Goal: Book appointment/travel/reservation

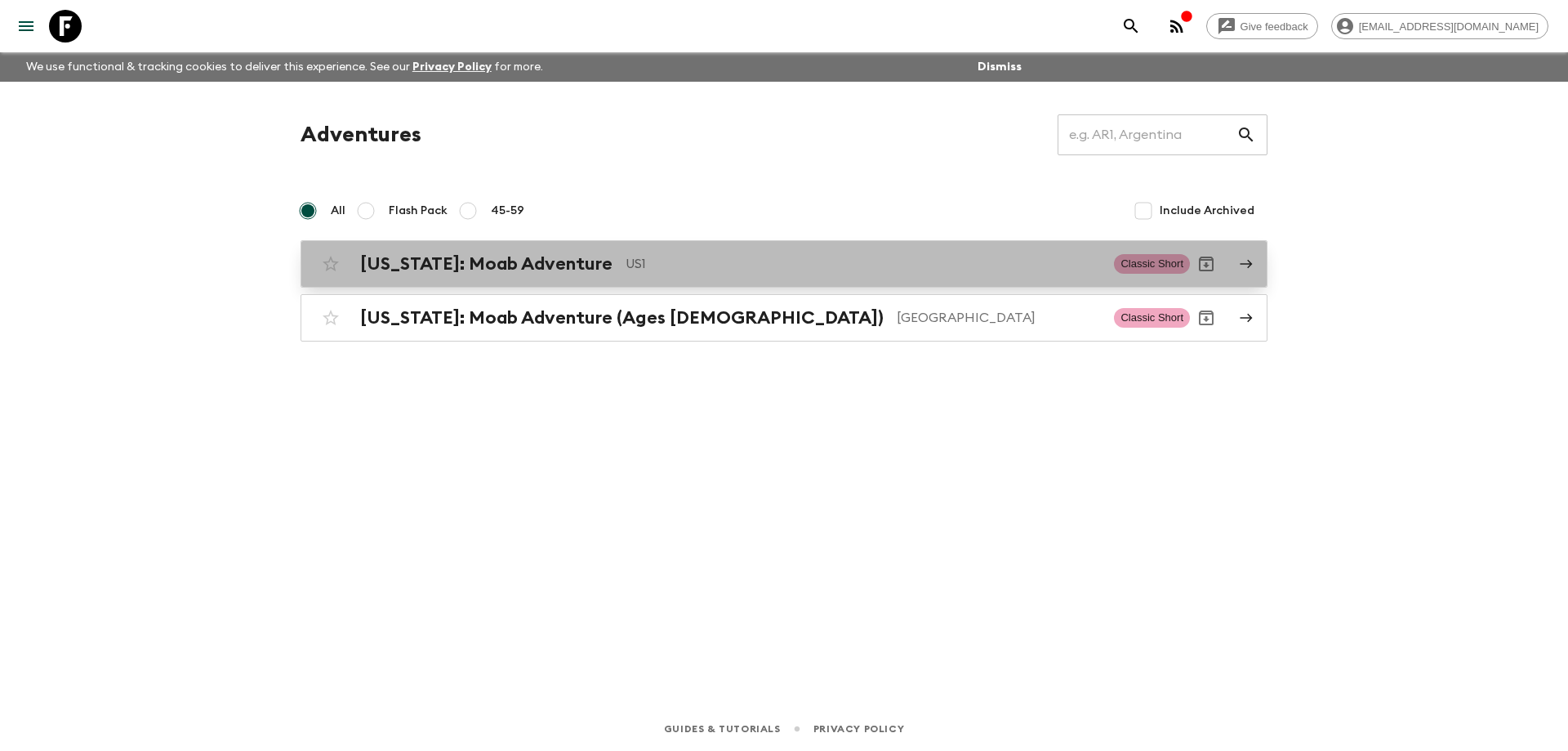
click at [1158, 258] on span "Classic Short" at bounding box center [1152, 264] width 76 height 20
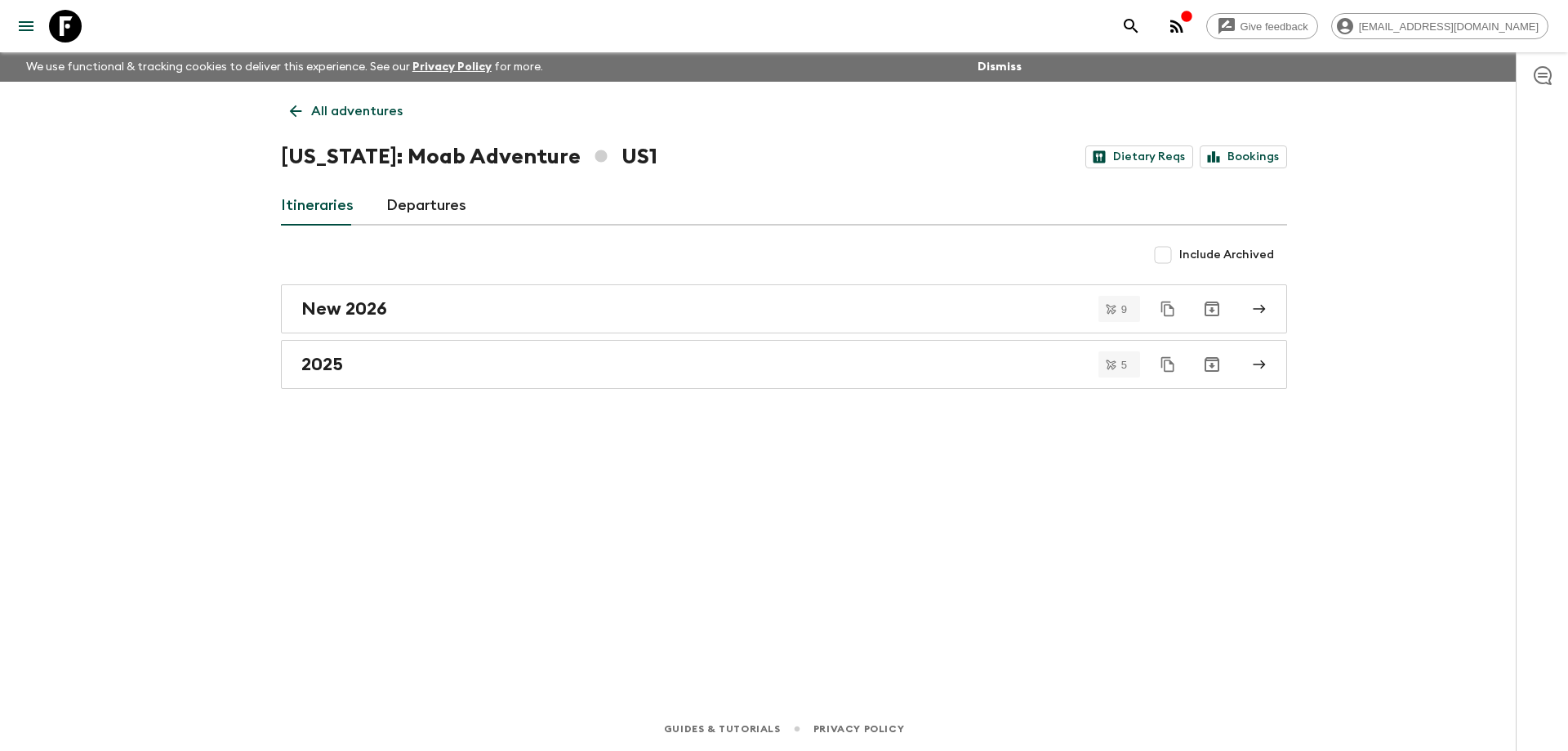
click at [424, 196] on link "Departures" at bounding box center [427, 206] width 80 height 39
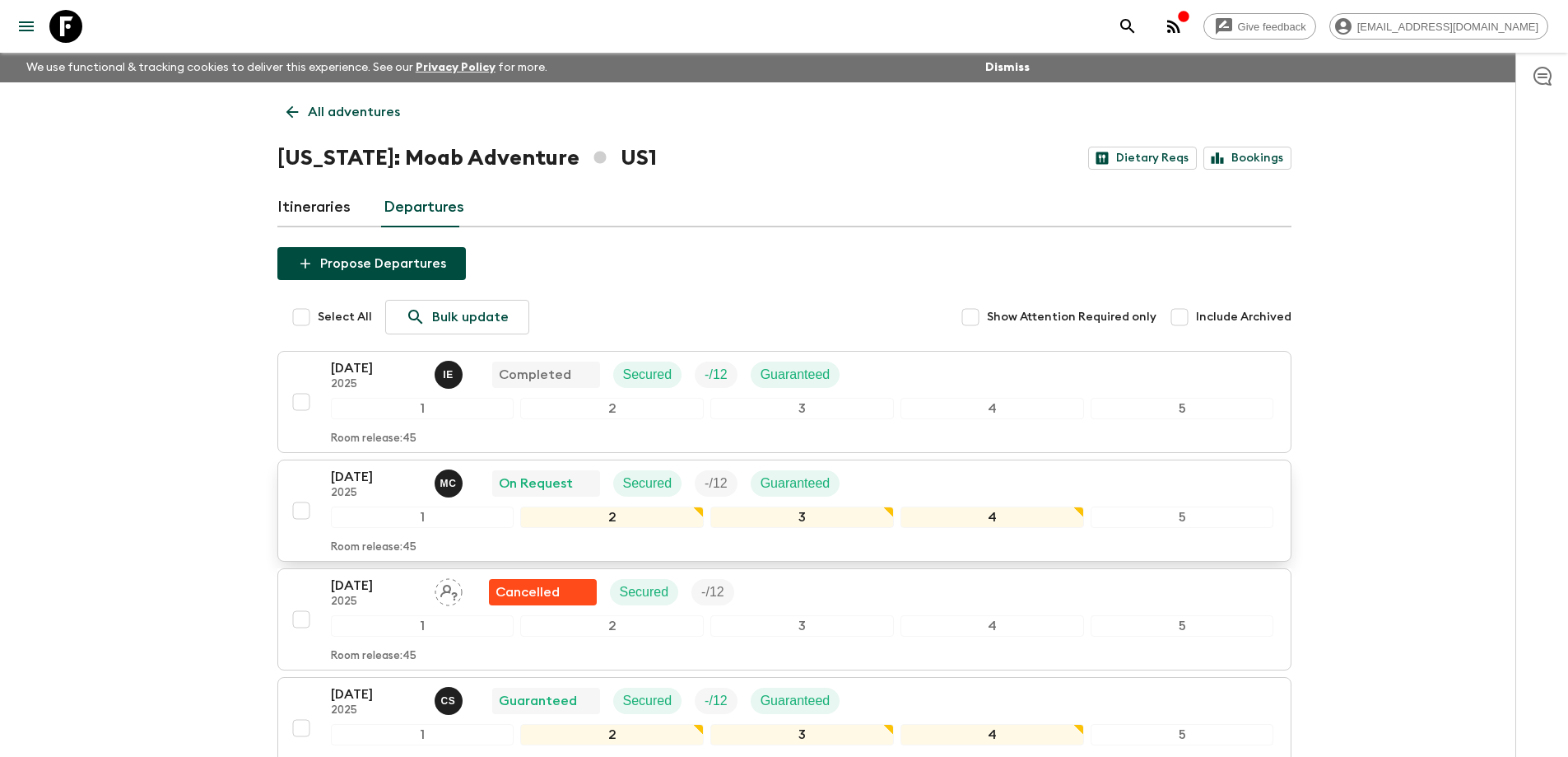
click at [296, 510] on input "checkbox" at bounding box center [301, 510] width 33 height 33
checkbox input "true"
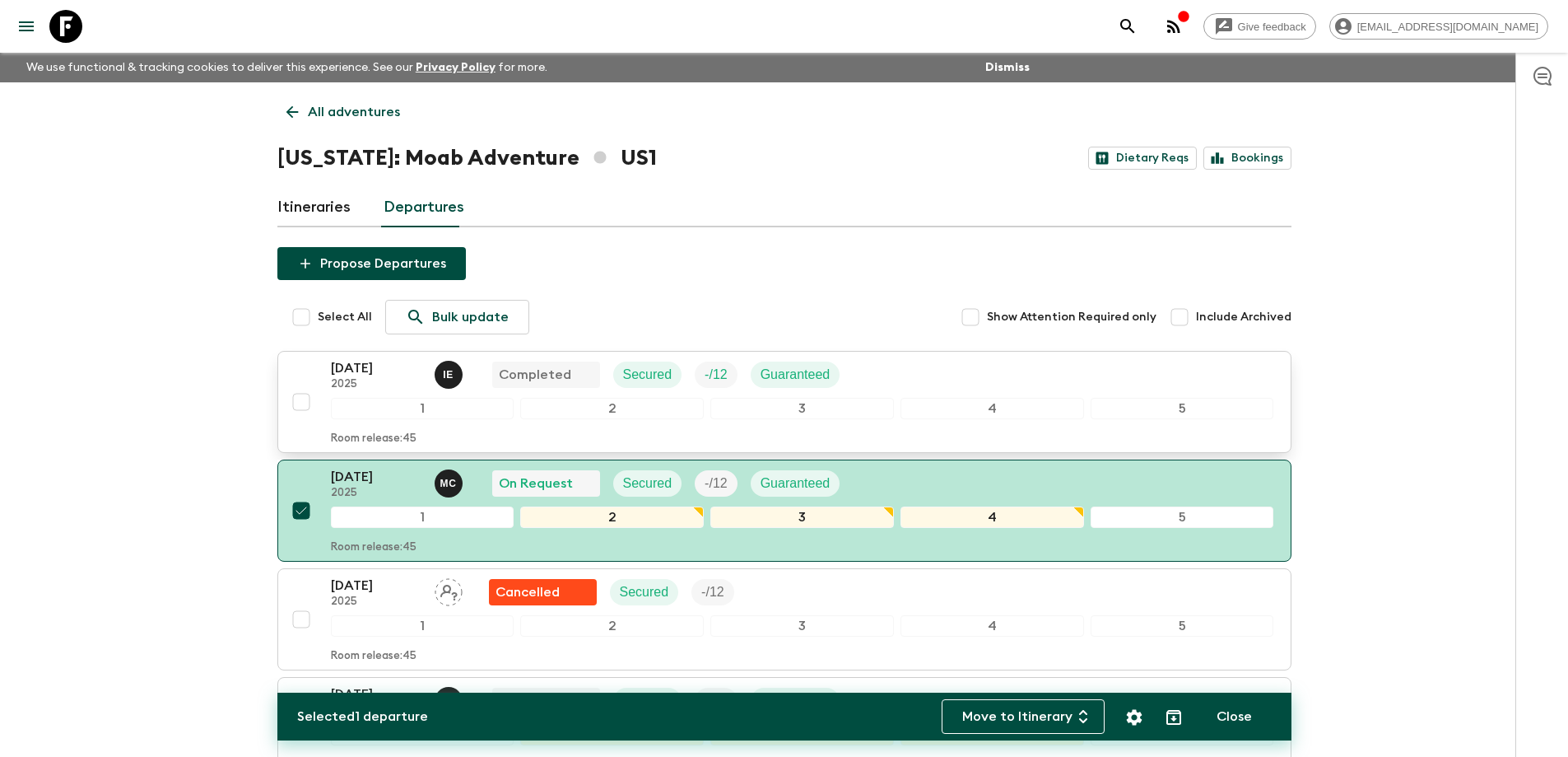
scroll to position [330, 0]
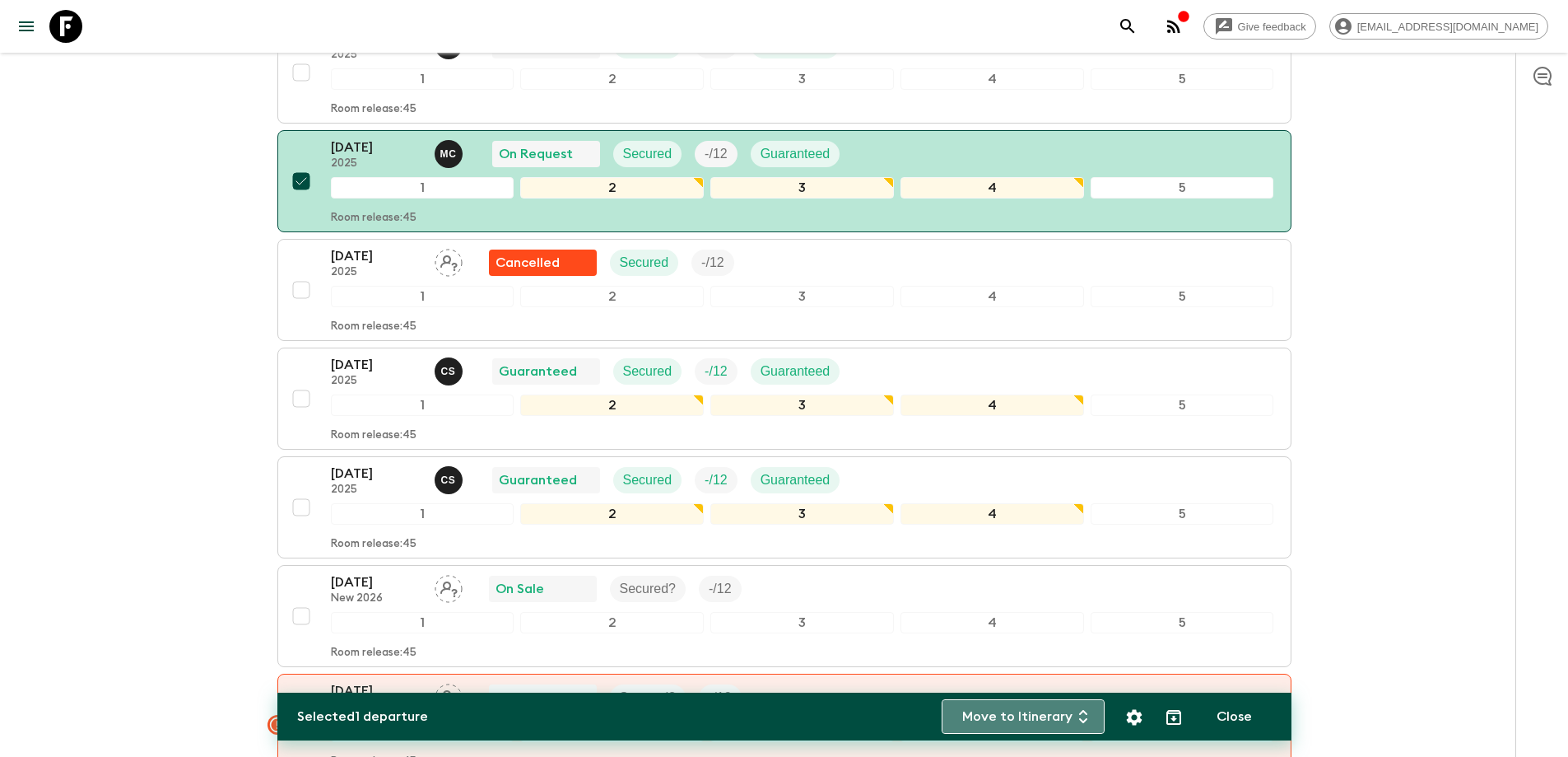
click at [1048, 717] on button "Move to Itinerary" at bounding box center [1023, 716] width 163 height 35
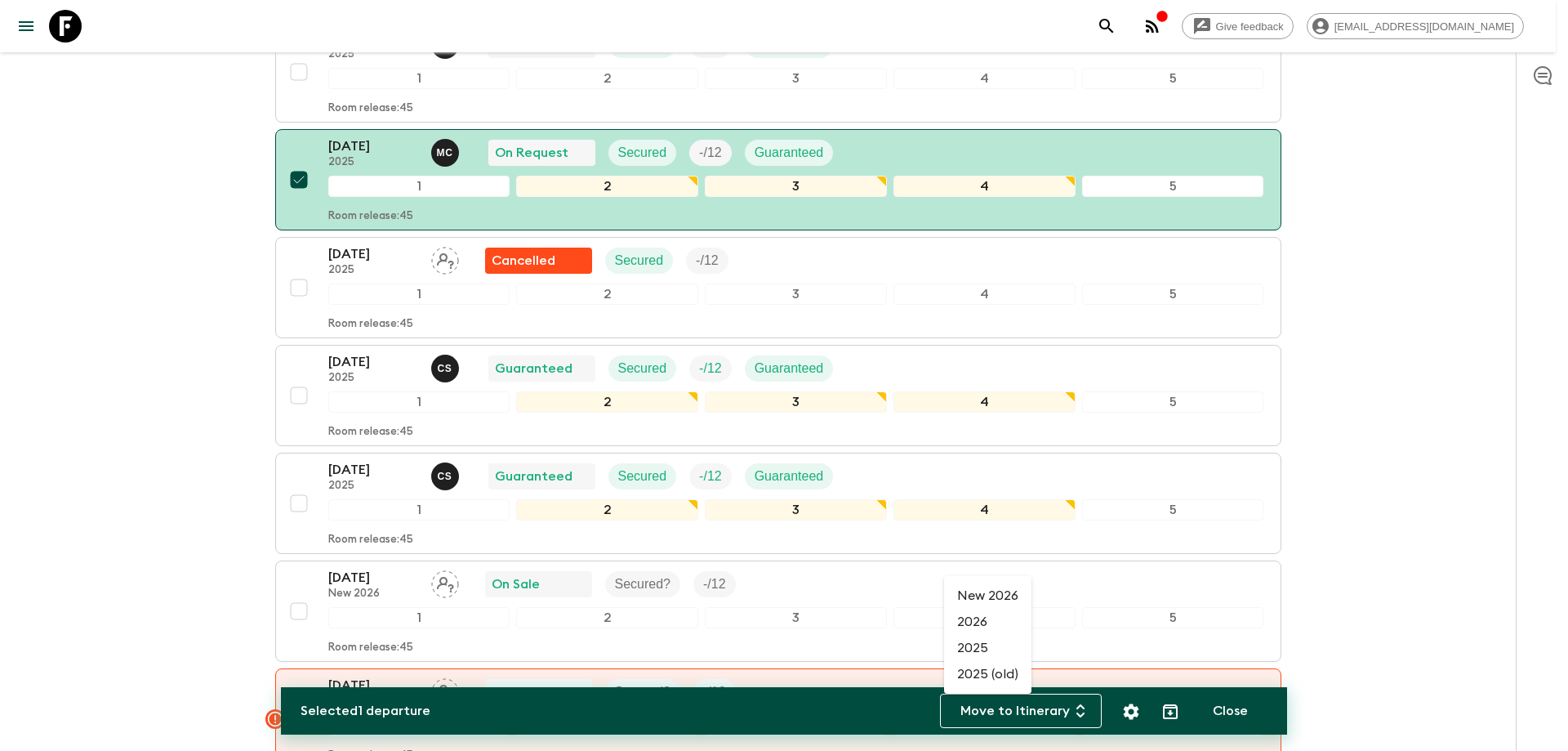
click at [1041, 712] on div at bounding box center [784, 375] width 1568 height 751
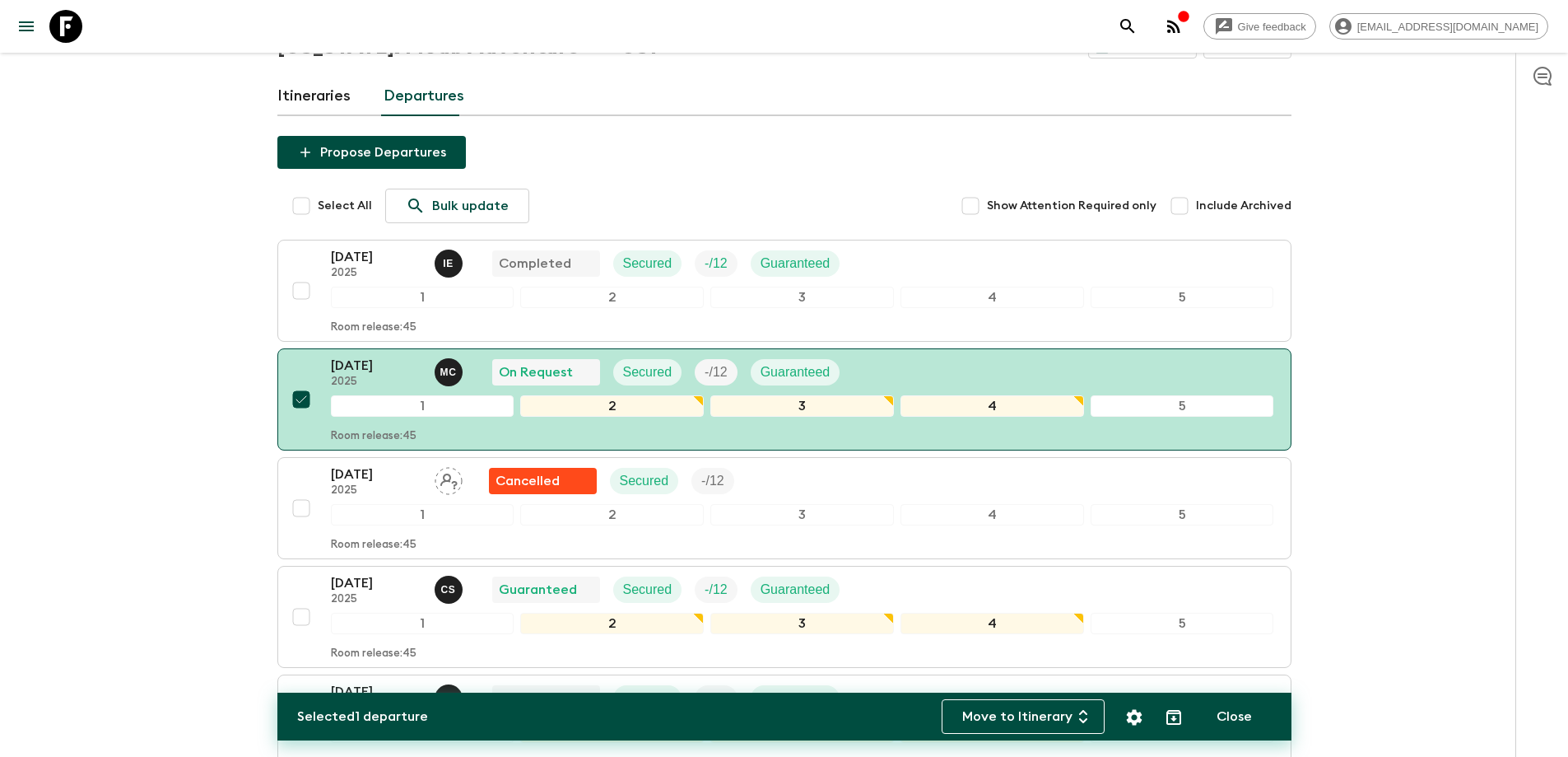
scroll to position [0, 0]
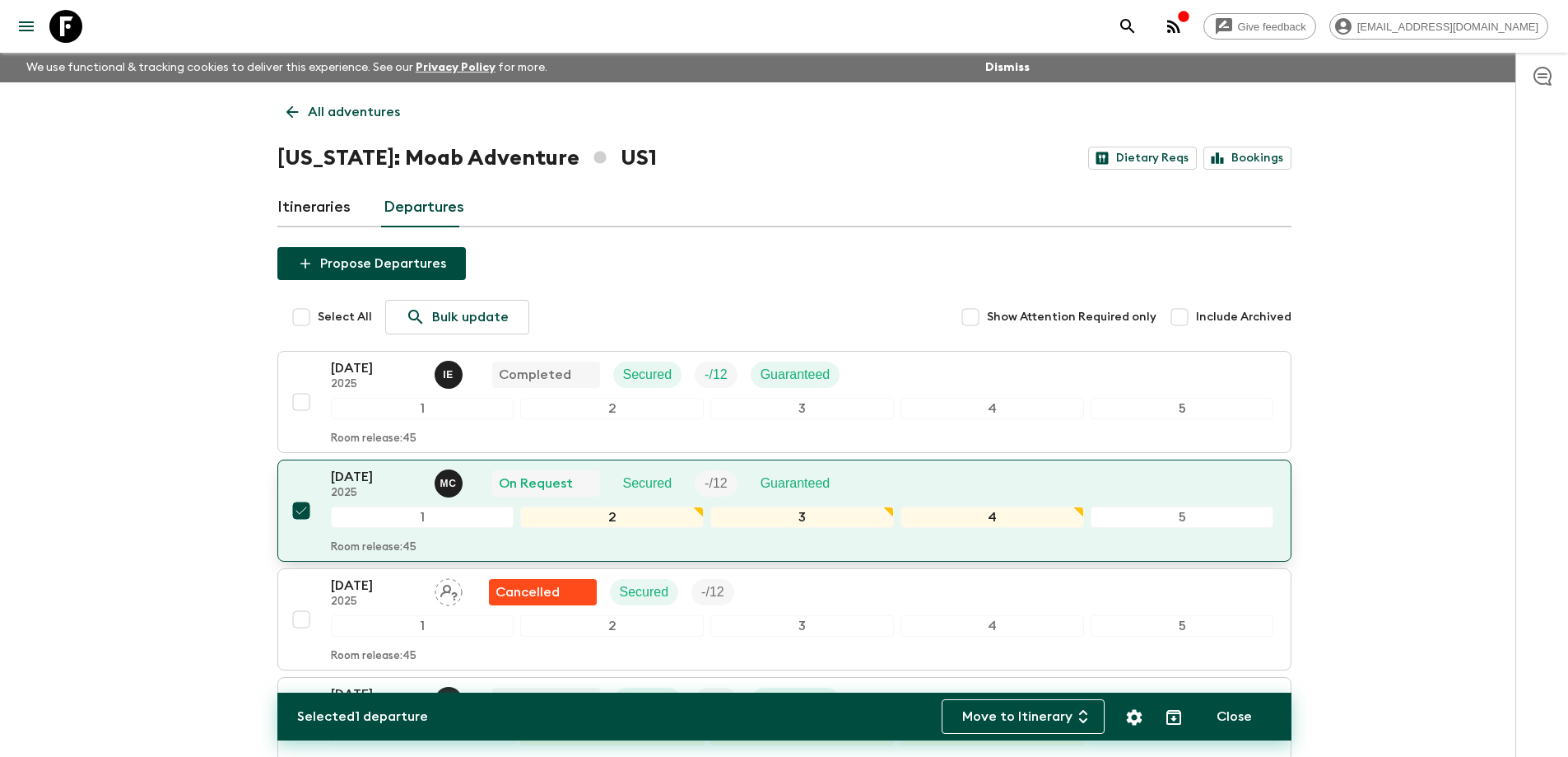
click at [810, 477] on p "Guaranteed" at bounding box center [795, 483] width 70 height 20
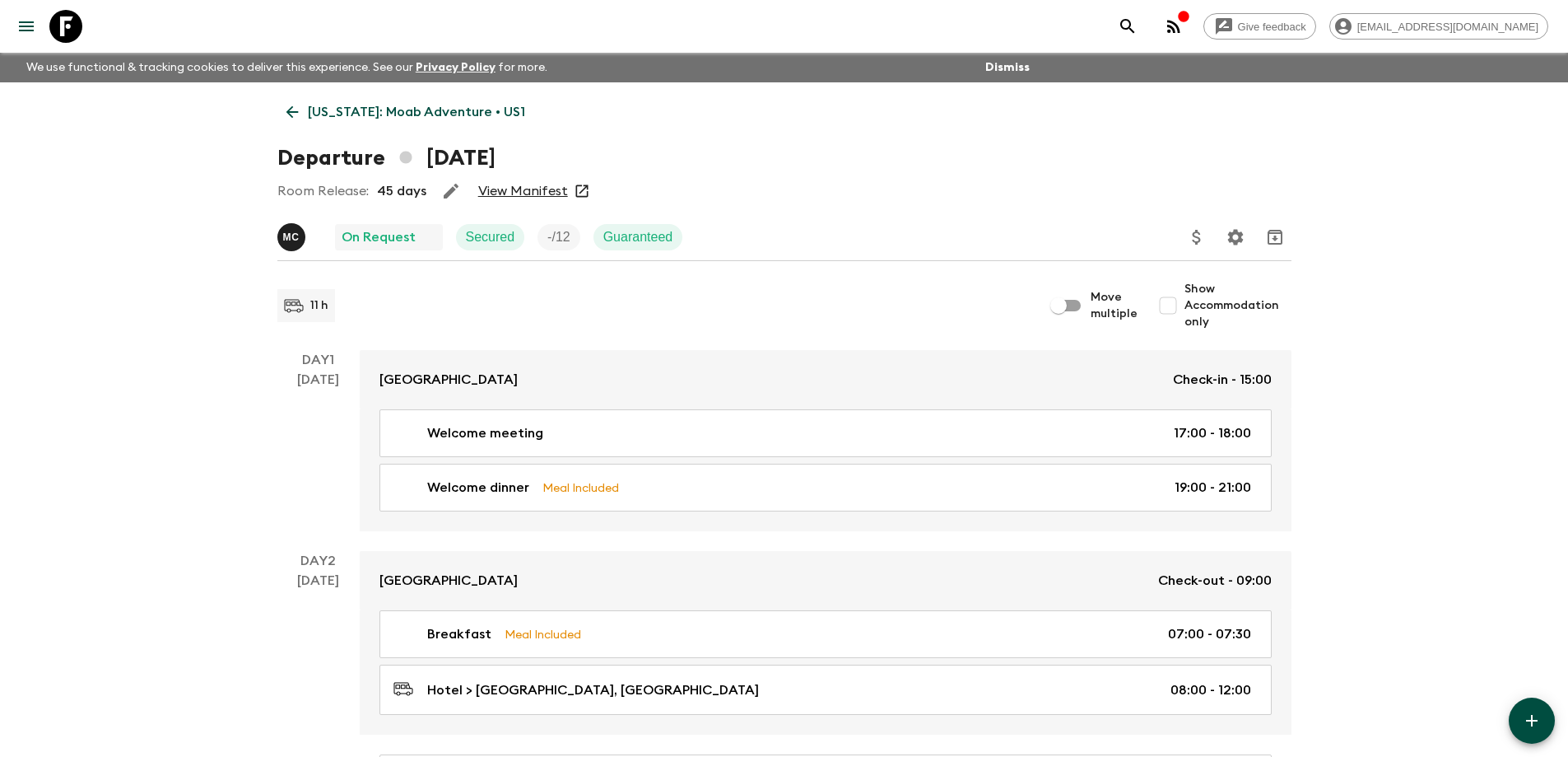
click at [510, 189] on link "View Manifest" at bounding box center [523, 191] width 90 height 16
click at [574, 192] on icon at bounding box center [582, 191] width 16 height 16
click at [578, 192] on icon at bounding box center [582, 191] width 13 height 13
